Goal: Information Seeking & Learning: Learn about a topic

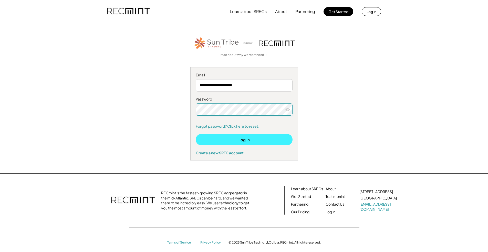
click at [224, 141] on button "Log In" at bounding box center [244, 140] width 97 height 12
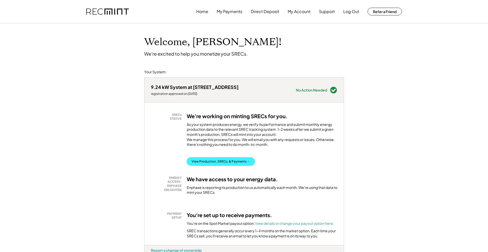
click at [214, 166] on button "View Production, SRECs, & Payments →" at bounding box center [221, 161] width 68 height 8
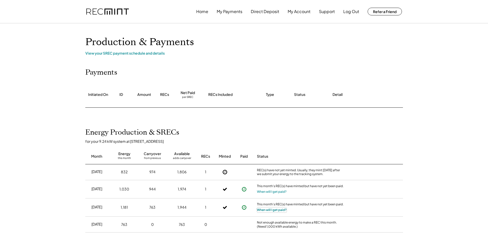
click at [275, 210] on button "When will I get paid?" at bounding box center [272, 209] width 30 height 5
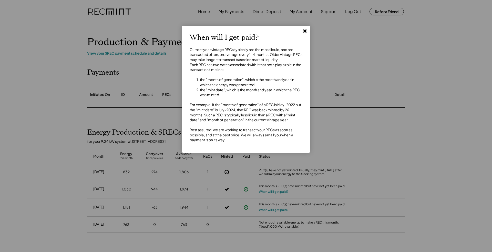
click at [304, 32] on use at bounding box center [305, 31] width 4 height 4
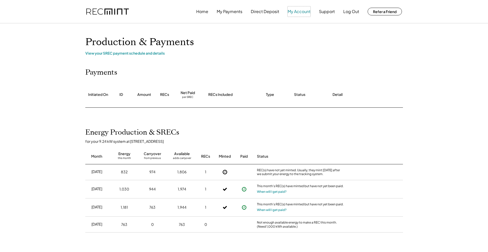
click at [300, 12] on button "My Account" at bounding box center [299, 11] width 23 height 10
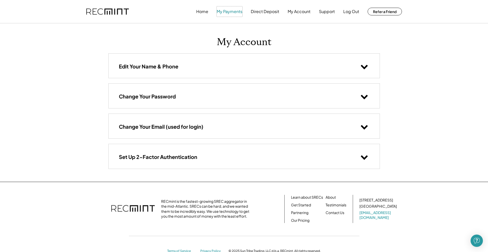
click at [231, 10] on button "My Payments" at bounding box center [230, 11] width 26 height 10
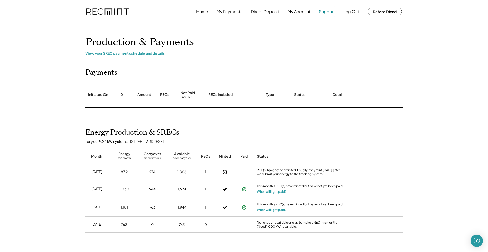
click at [328, 11] on button "Support" at bounding box center [327, 11] width 16 height 10
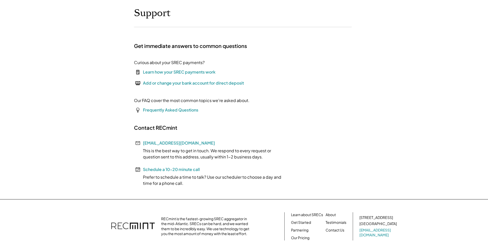
scroll to position [9, 0]
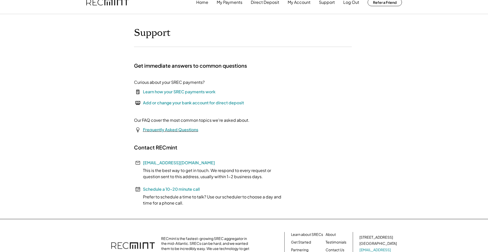
click at [169, 129] on font "Frequently Asked Questions" at bounding box center [170, 129] width 55 height 5
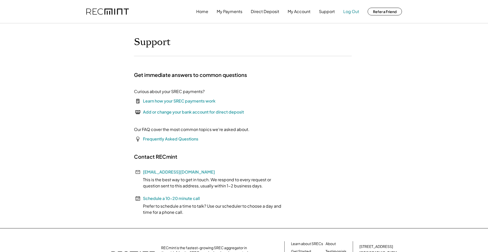
click at [347, 10] on button "Log Out" at bounding box center [351, 11] width 16 height 10
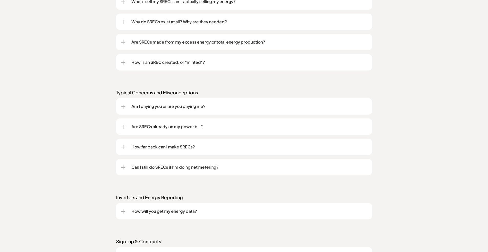
scroll to position [487, 0]
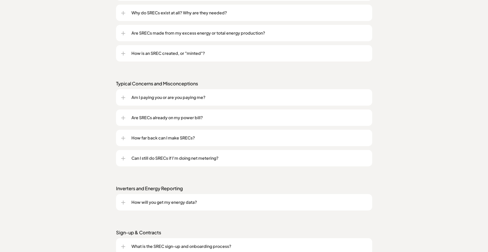
click at [165, 159] on p "Can I still do SRECs if I'm doing net metering?" at bounding box center [249, 158] width 236 height 6
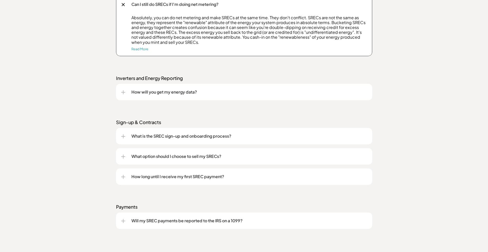
scroll to position [666, 0]
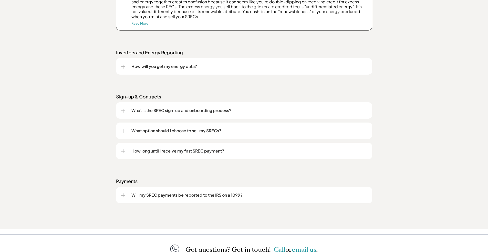
click at [189, 151] on p "How long until I receive my first SREC payment?" at bounding box center [249, 151] width 236 height 6
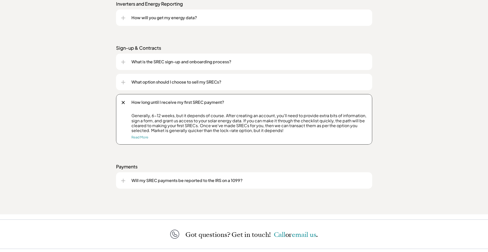
scroll to position [718, 0]
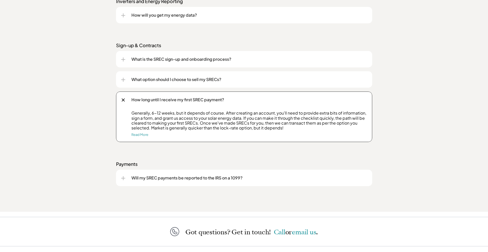
click at [176, 178] on p "Will my SREC payments be reported to the IRS on a 1099?" at bounding box center [249, 178] width 236 height 6
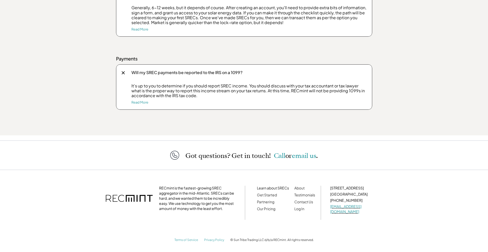
scroll to position [828, 0]
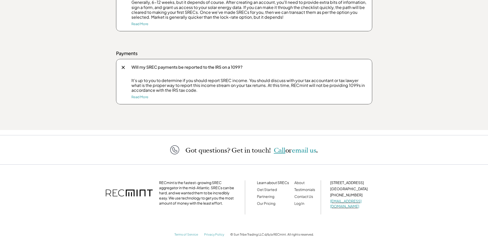
click at [279, 154] on span "Call" at bounding box center [280, 150] width 12 height 9
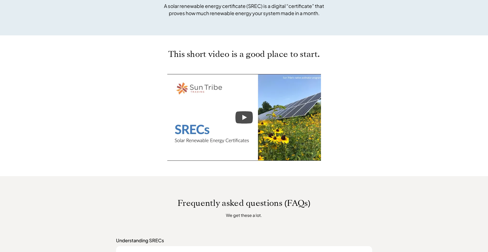
scroll to position [0, 0]
